Goal: Information Seeking & Learning: Understand process/instructions

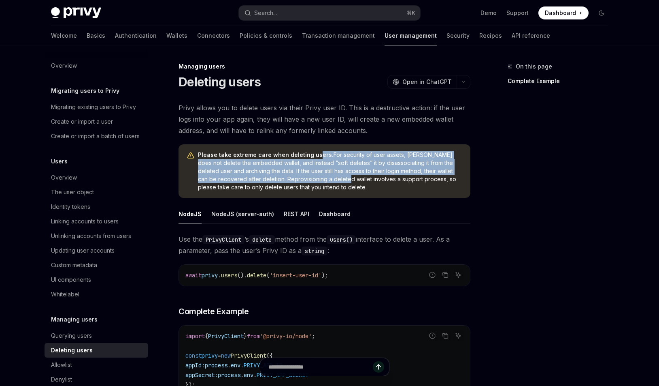
drag, startPoint x: 315, startPoint y: 157, endPoint x: 317, endPoint y: 178, distance: 21.1
click at [317, 178] on span "Please take extreme care when deleting users. For security of user assets, Priv…" at bounding box center [330, 171] width 264 height 40
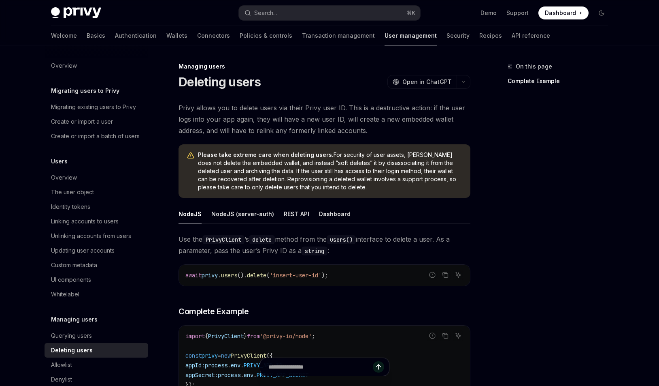
click at [317, 178] on span "Please take extreme care when deleting users. For security of user assets, Priv…" at bounding box center [330, 171] width 264 height 40
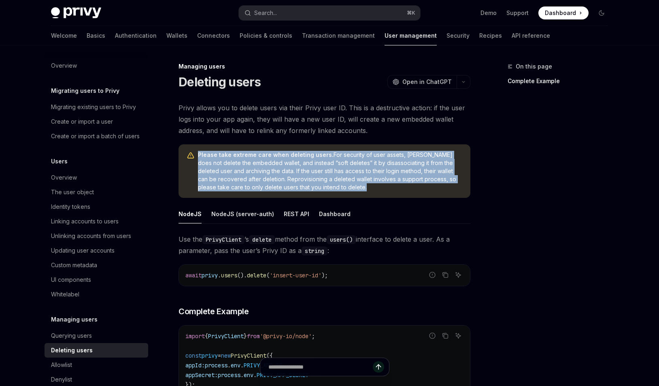
click at [319, 183] on span "Please take extreme care when deleting users. For security of user assets, Priv…" at bounding box center [330, 171] width 264 height 40
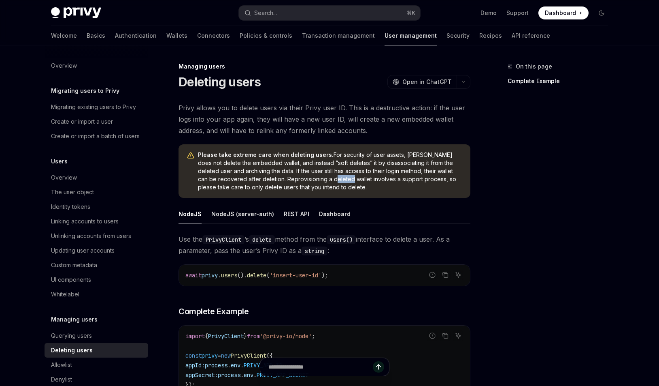
click at [319, 183] on span "Please take extreme care when deleting users. For security of user assets, Priv…" at bounding box center [330, 171] width 264 height 40
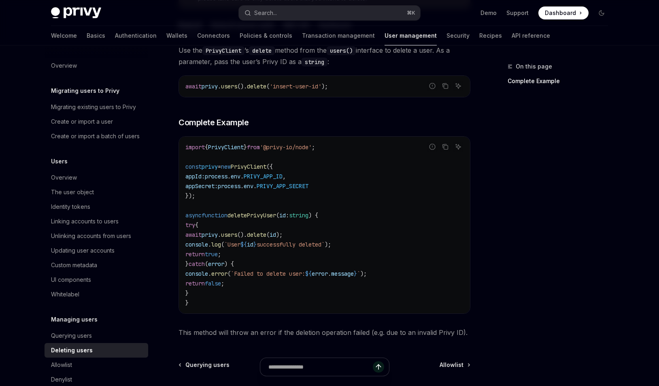
scroll to position [189, 0]
click at [276, 13] on div "Search..." at bounding box center [265, 13] width 23 height 10
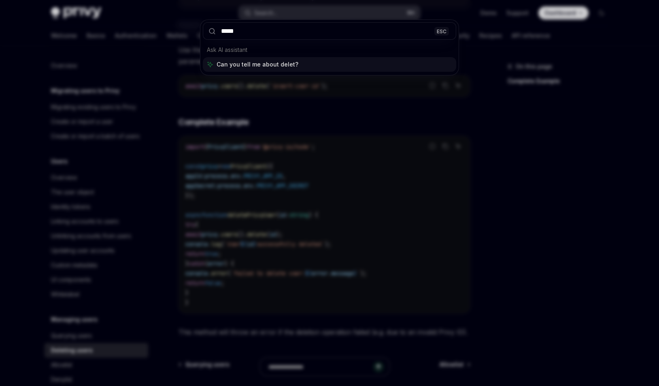
type input "******"
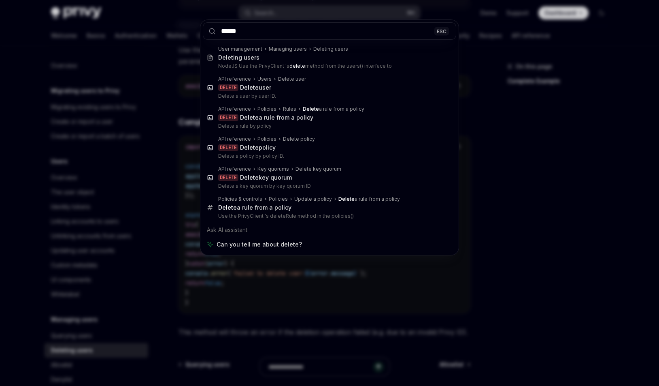
click at [176, 31] on div "****** ESC User management Managing users Deleting users Deleting users NodeJS …" at bounding box center [329, 193] width 659 height 386
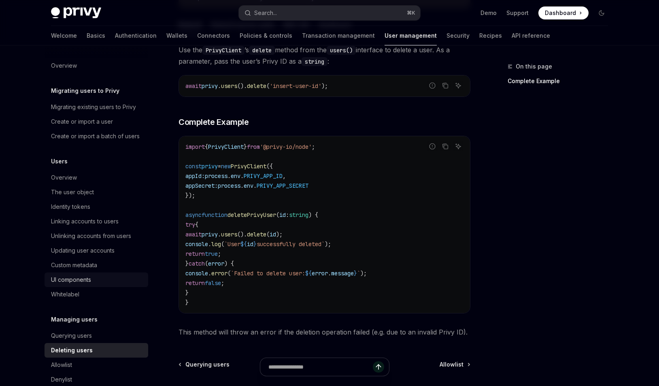
click at [83, 280] on div "UI components" at bounding box center [71, 280] width 40 height 10
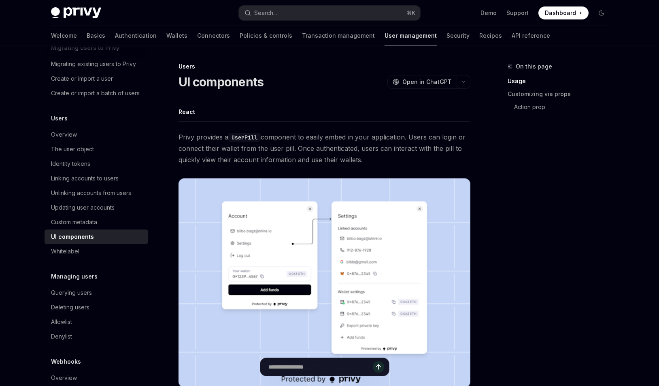
scroll to position [42, 0]
click at [254, 136] on code "UserPill" at bounding box center [244, 137] width 32 height 9
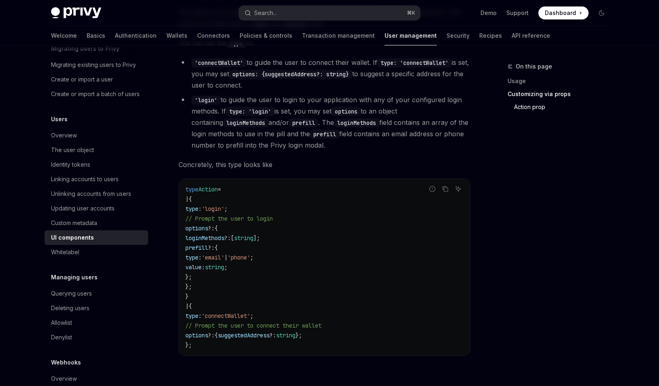
scroll to position [1429, 0]
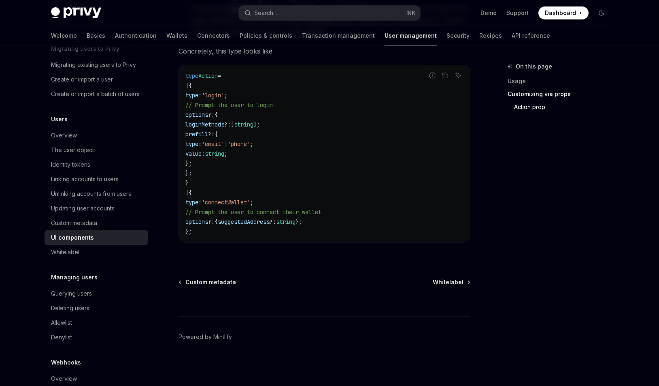
click at [81, 237] on div "UI components" at bounding box center [72, 237] width 43 height 10
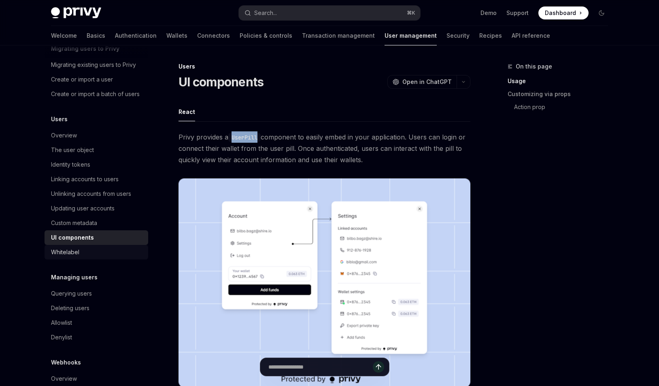
click at [72, 245] on link "Whitelabel" at bounding box center [97, 252] width 104 height 15
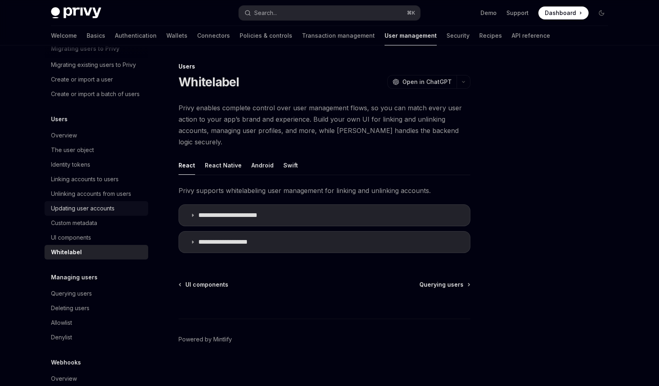
click at [86, 212] on div "Updating user accounts" at bounding box center [83, 208] width 64 height 10
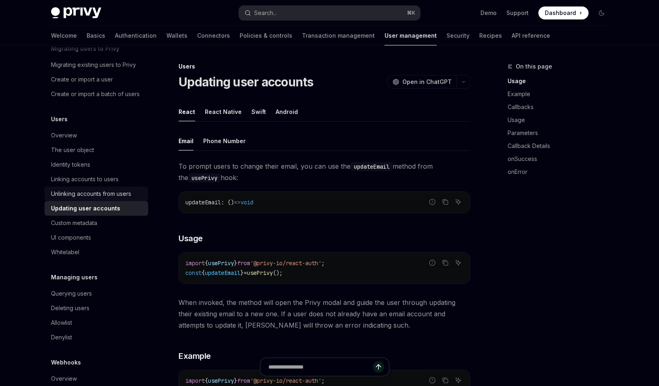
click at [86, 198] on link "Unlinking accounts from users" at bounding box center [97, 193] width 104 height 15
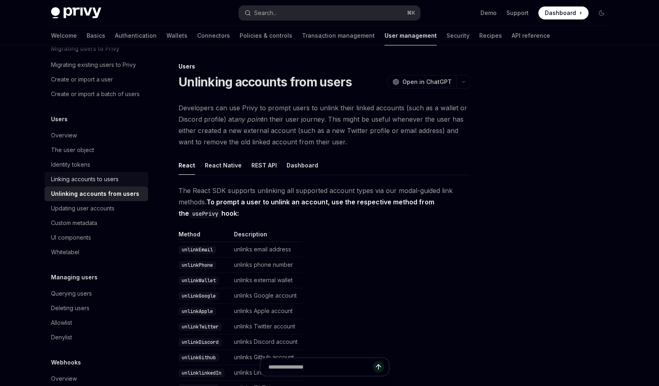
click at [85, 178] on div "Linking accounts to users" at bounding box center [85, 179] width 68 height 10
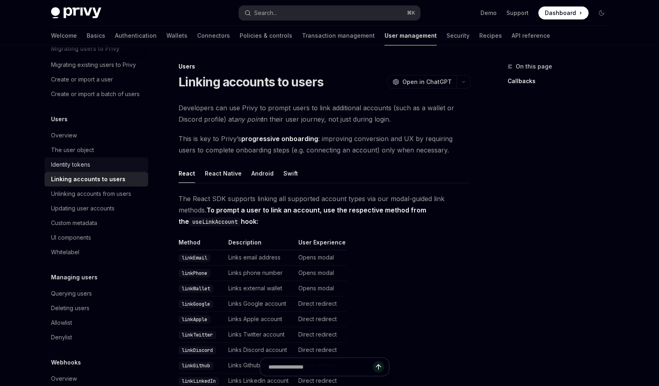
click at [76, 165] on div "Identity tokens" at bounding box center [70, 165] width 39 height 10
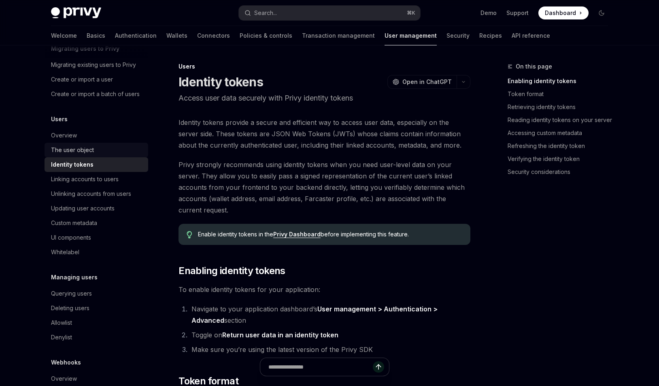
click at [78, 150] on div "The user object" at bounding box center [72, 150] width 43 height 10
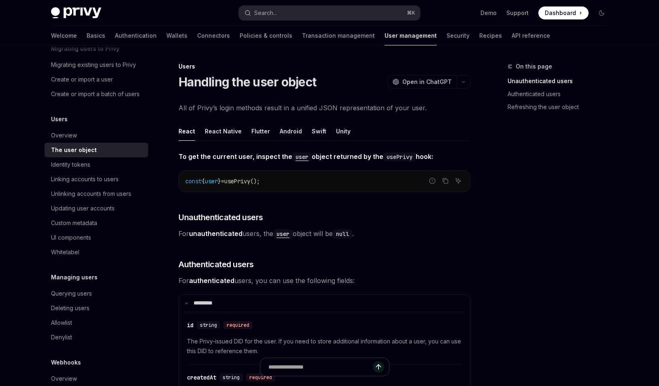
scroll to position [73, 0]
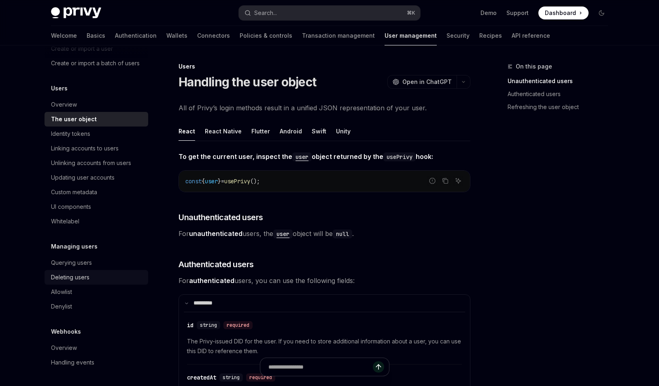
click at [72, 279] on div "Deleting users" at bounding box center [70, 277] width 38 height 10
type textarea "*"
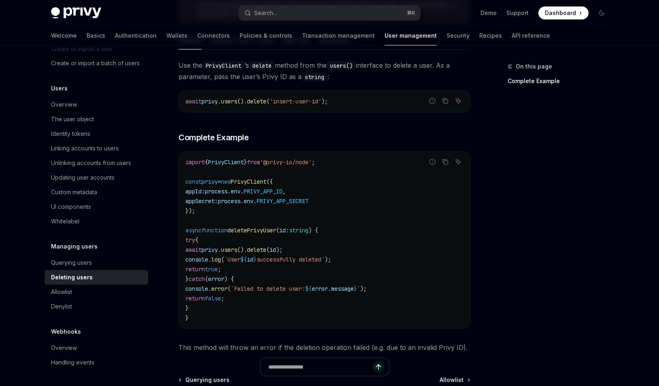
scroll to position [160, 0]
